Goal: Check status: Check status

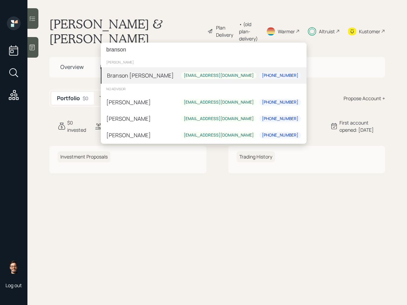
type input "branson"
